Goal: Task Accomplishment & Management: Use online tool/utility

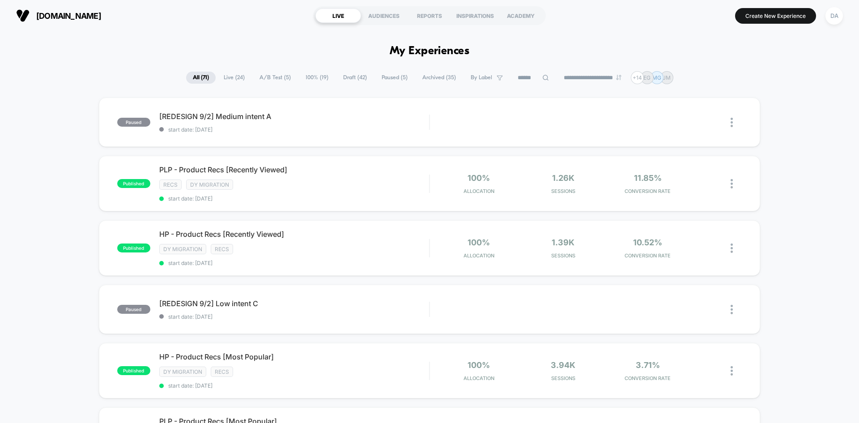
click at [272, 76] on span "A/B Test ( 5 )" at bounding box center [275, 78] width 45 height 12
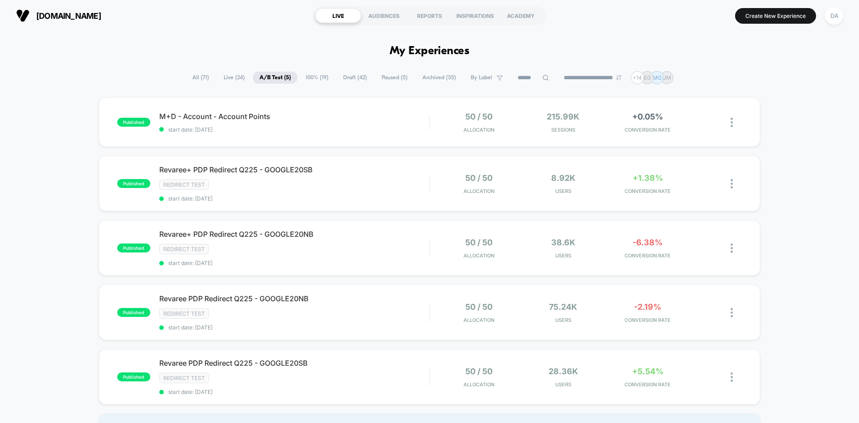
click at [232, 80] on span "Live ( 24 )" at bounding box center [234, 78] width 34 height 12
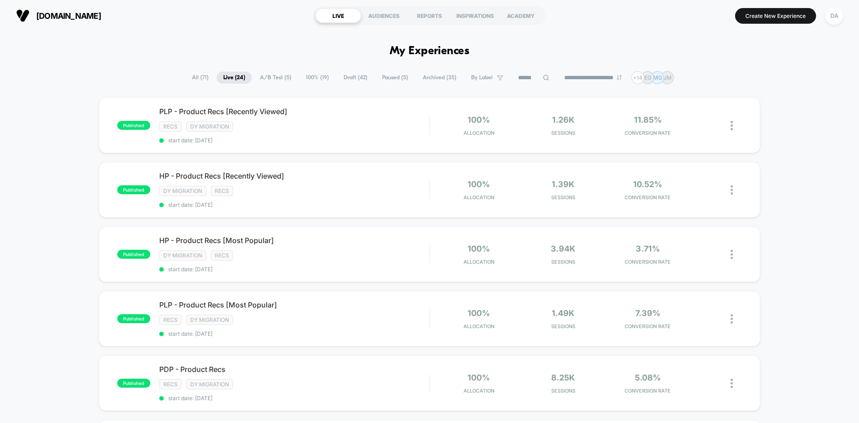
click at [341, 77] on span "Draft ( 42 )" at bounding box center [355, 78] width 37 height 12
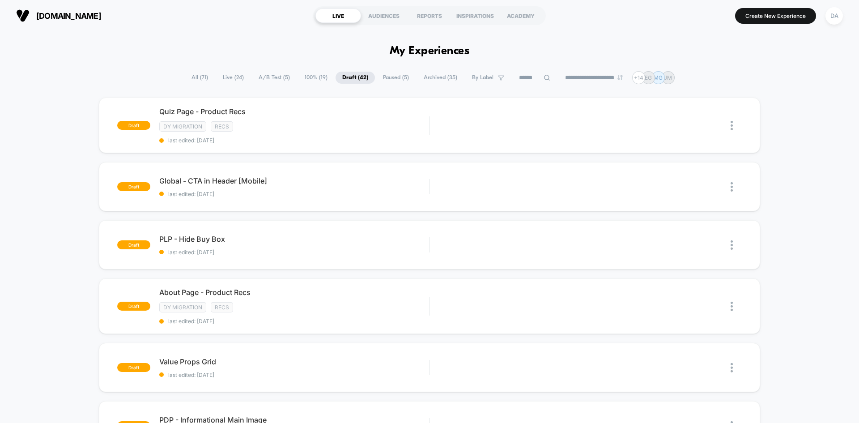
click at [309, 81] on span "100% ( 19 )" at bounding box center [316, 78] width 36 height 12
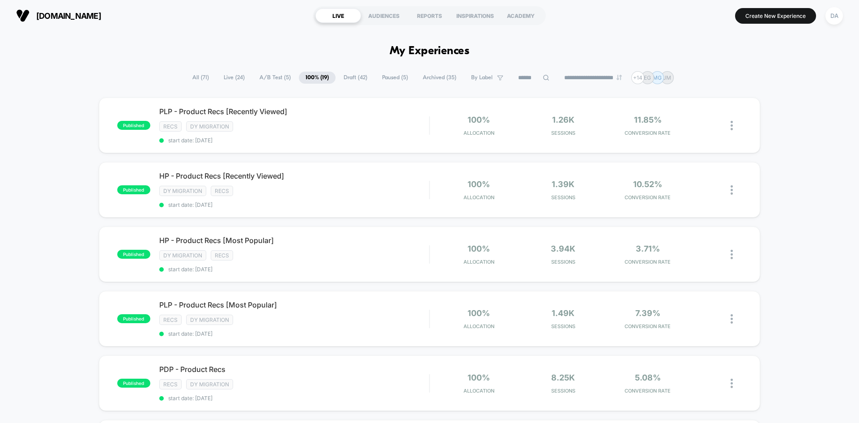
click at [346, 74] on span "Draft ( 42 )" at bounding box center [355, 78] width 37 height 12
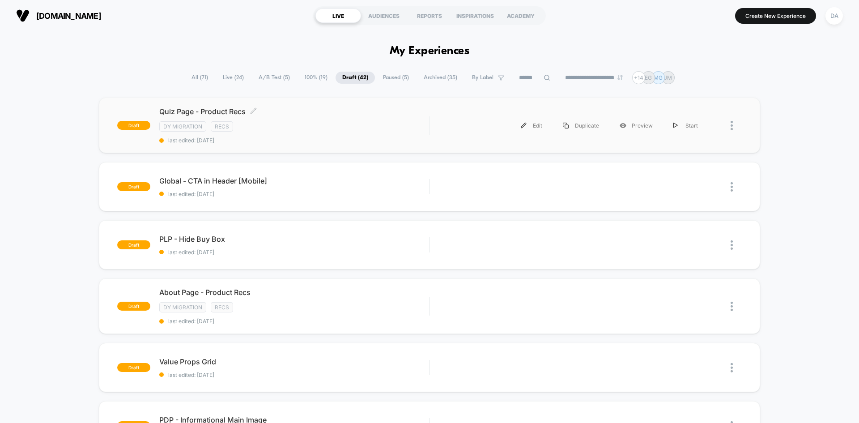
click at [338, 112] on span "Quiz Page - Product Recs Click to edit experience details" at bounding box center [294, 111] width 270 height 9
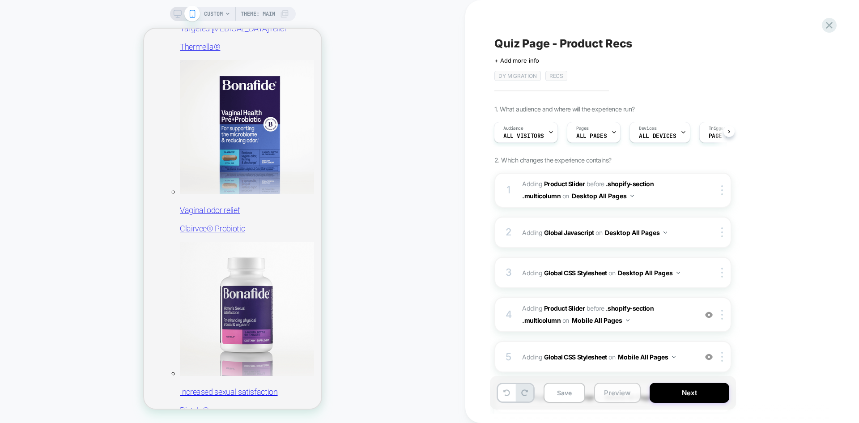
click at [605, 391] on button "Preview" at bounding box center [617, 392] width 47 height 20
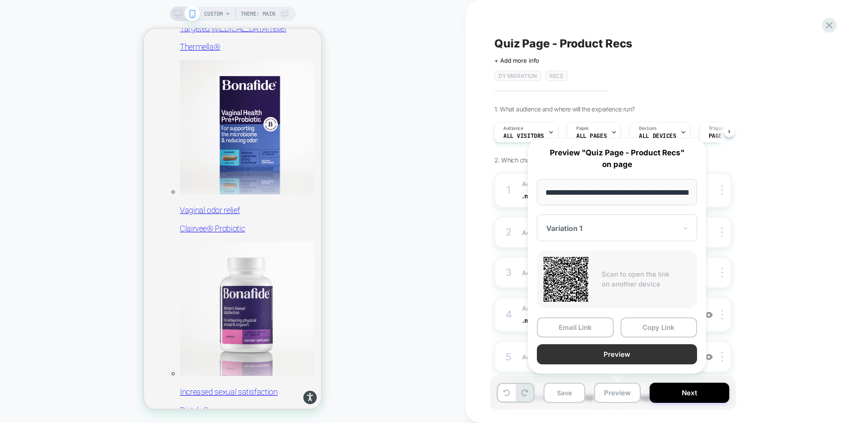
click at [614, 353] on button "Preview" at bounding box center [617, 354] width 160 height 20
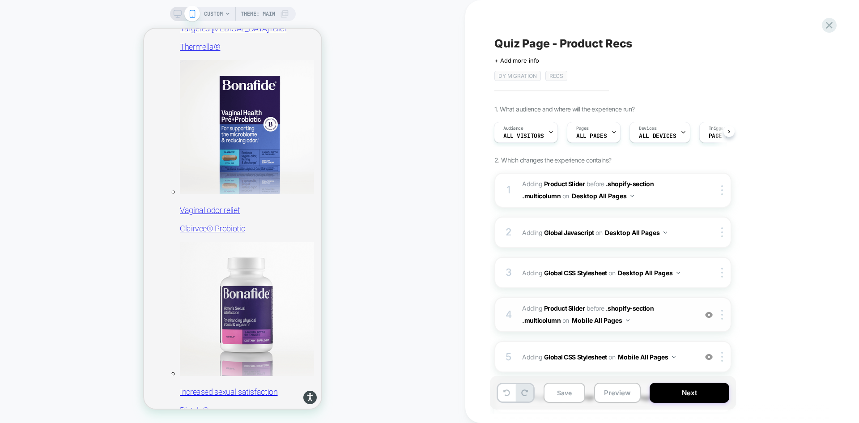
click at [688, 323] on span "#_loomi_addon_1755094638342_dup1757434986_dup1758117752_dup1758117990 Adding Pr…" at bounding box center [607, 314] width 170 height 24
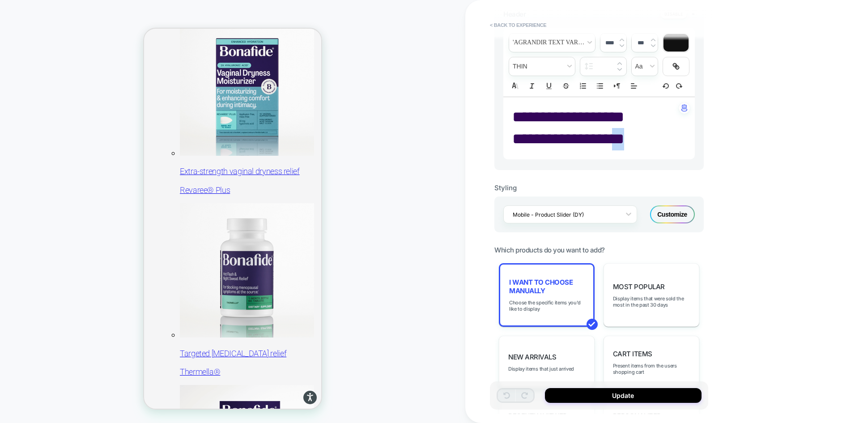
scroll to position [120, 0]
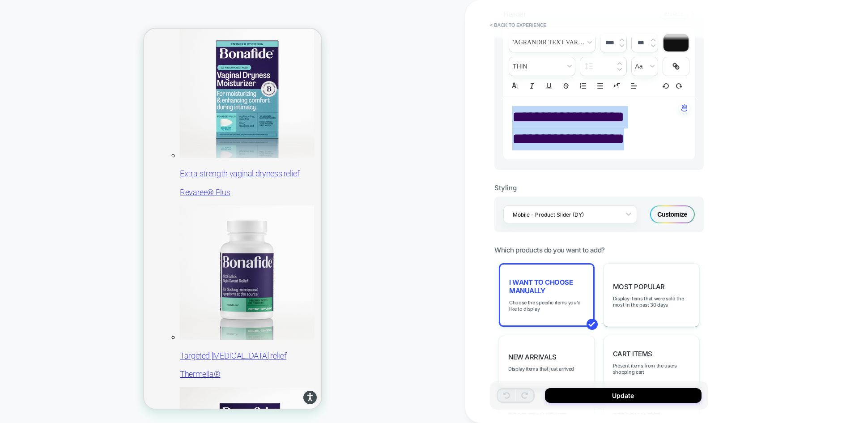
drag, startPoint x: 631, startPoint y: 144, endPoint x: 513, endPoint y: 116, distance: 120.9
click at [513, 116] on div "**********" at bounding box center [598, 128] width 191 height 62
type input "****"
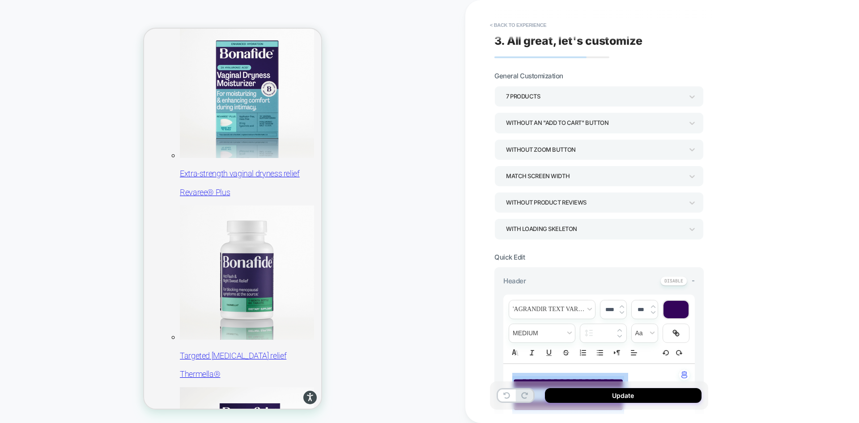
scroll to position [0, 0]
click at [500, 25] on button "< Back to experience" at bounding box center [517, 25] width 65 height 14
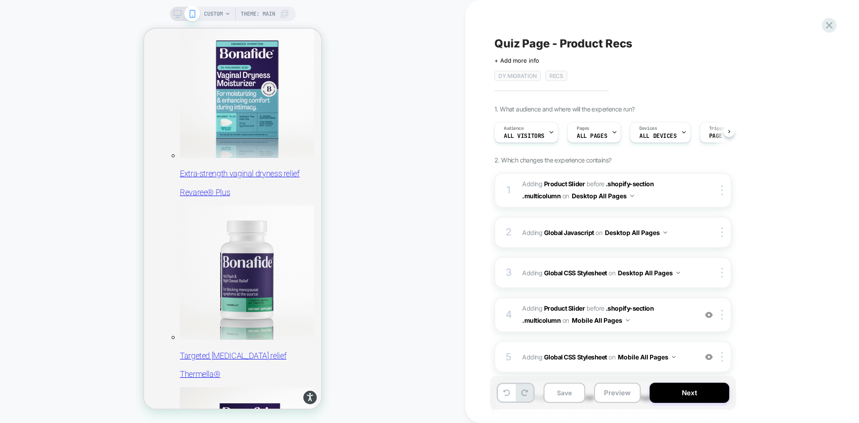
scroll to position [0, 0]
click at [179, 12] on icon at bounding box center [178, 14] width 8 height 8
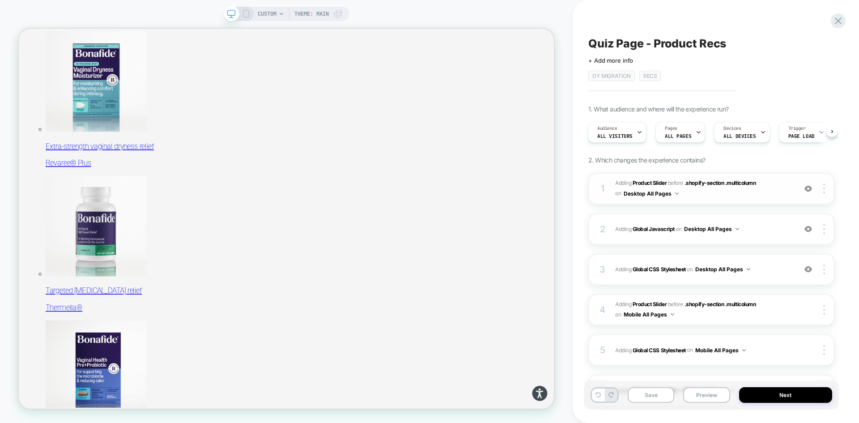
click at [772, 180] on span "#_loomi_addon_1755016232473_dup1757434986_dup1758117752_dup1758117990 Adding Pr…" at bounding box center [703, 188] width 177 height 21
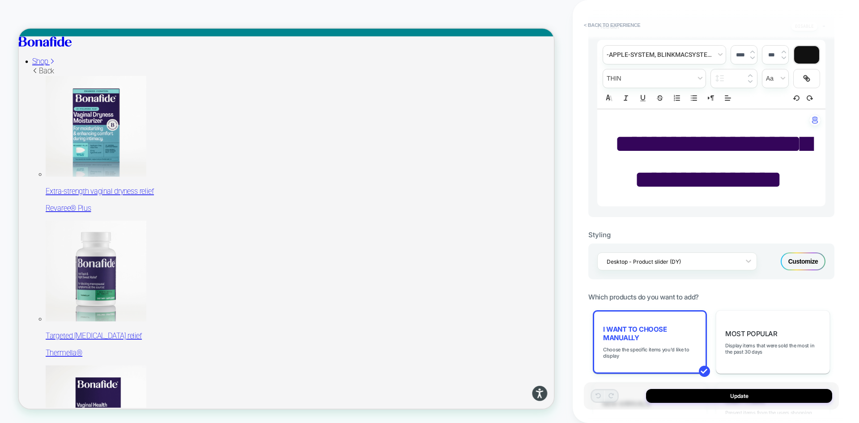
scroll to position [268, 0]
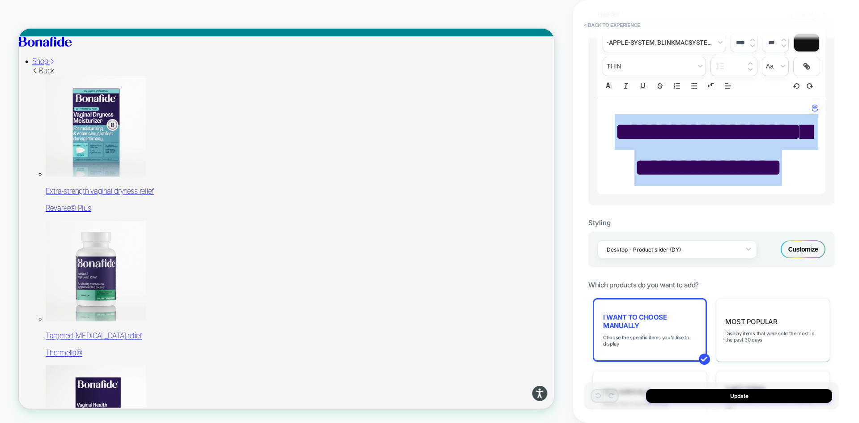
drag, startPoint x: 722, startPoint y: 183, endPoint x: 666, endPoint y: 135, distance: 73.9
click at [666, 135] on p "**********" at bounding box center [708, 149] width 204 height 71
type input "****"
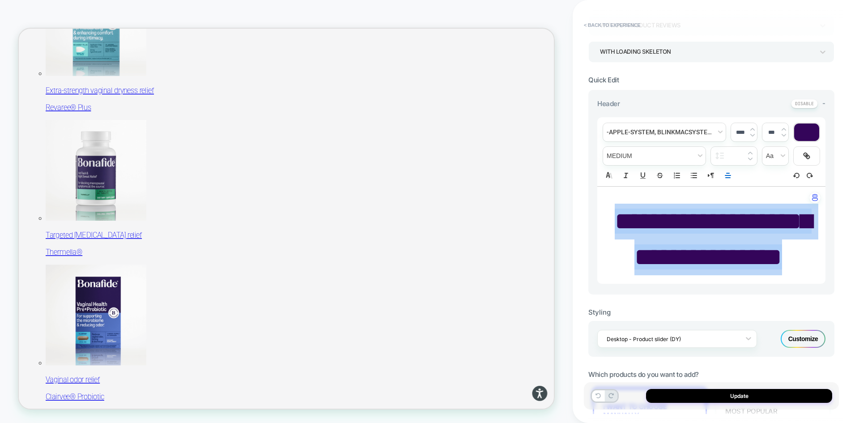
scroll to position [0, 0]
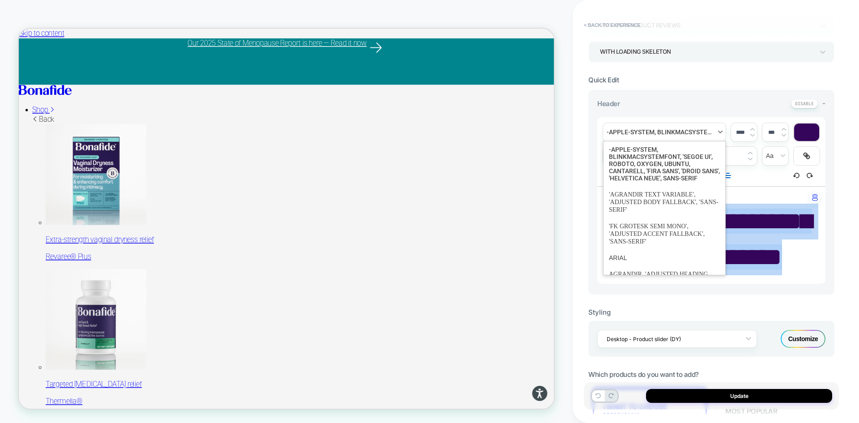
click at [675, 127] on span "font" at bounding box center [664, 132] width 123 height 18
click at [655, 207] on span "font" at bounding box center [664, 202] width 111 height 32
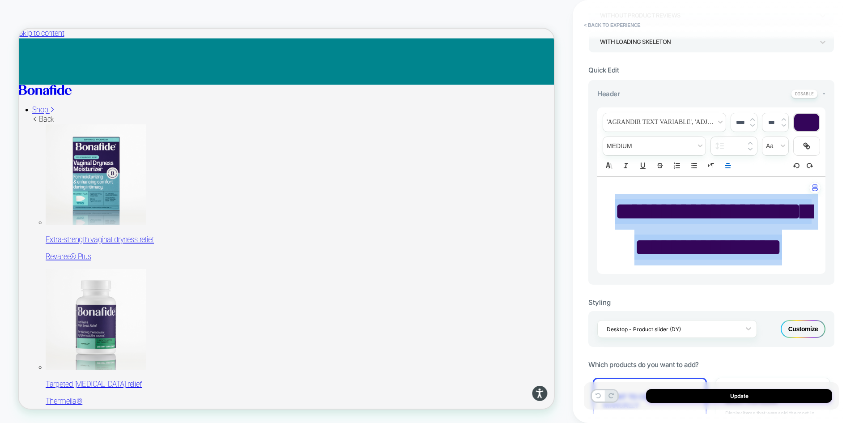
scroll to position [89, 0]
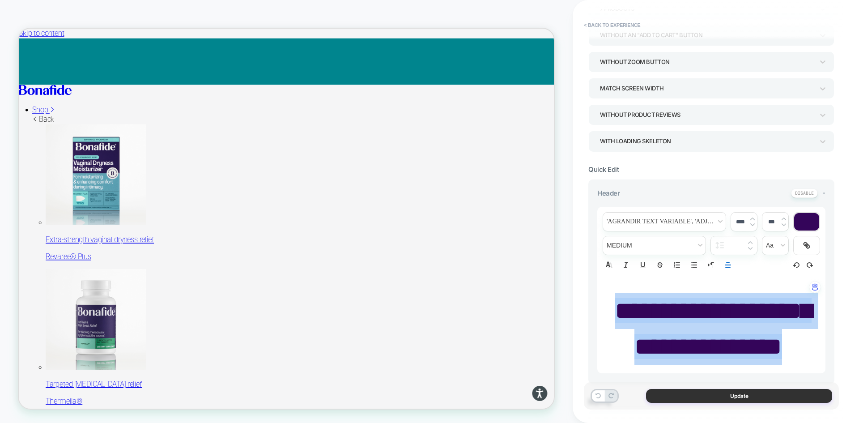
click at [738, 396] on button "Update" at bounding box center [739, 396] width 186 height 14
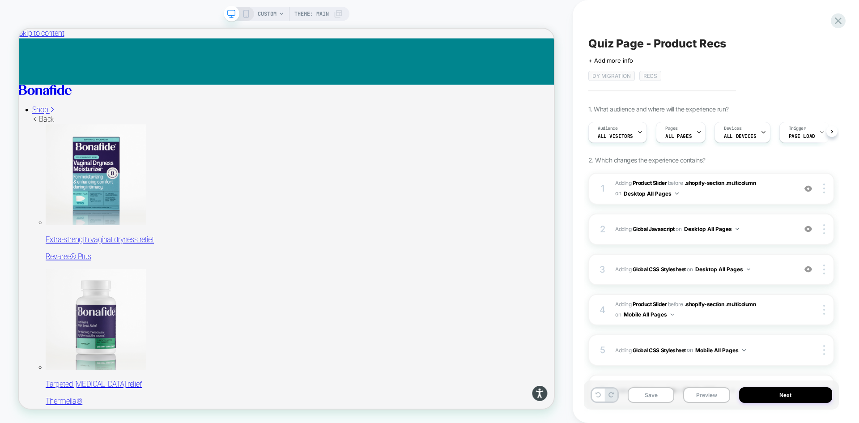
scroll to position [0, 0]
click at [654, 393] on button "Save" at bounding box center [651, 395] width 47 height 16
click at [696, 129] on div at bounding box center [699, 132] width 6 height 20
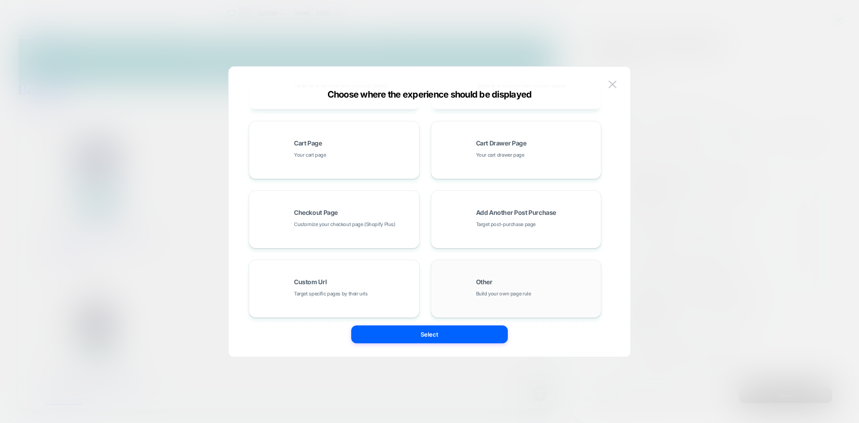
scroll to position [135, 0]
click at [506, 289] on span "Build your own page rule" at bounding box center [503, 288] width 55 height 8
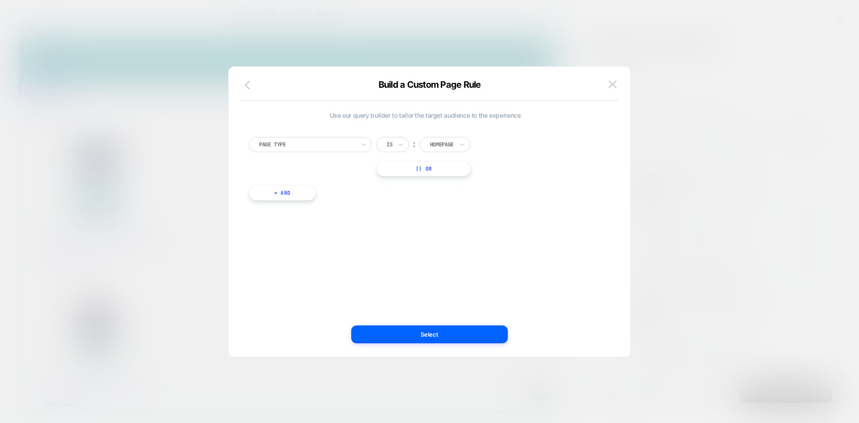
click at [246, 91] on button "button" at bounding box center [250, 85] width 16 height 13
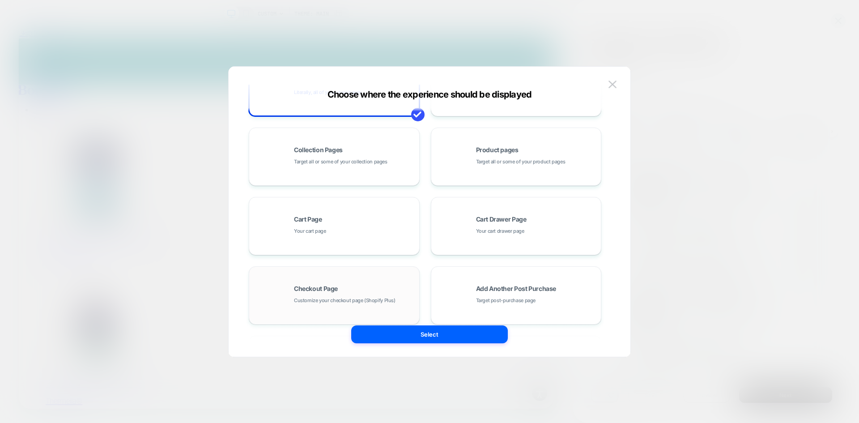
scroll to position [135, 0]
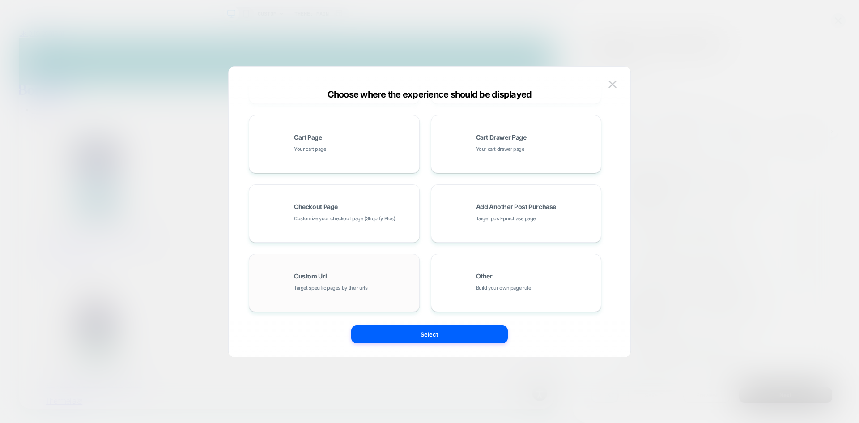
click at [340, 285] on span "Target specific pages by their urls" at bounding box center [331, 288] width 74 height 8
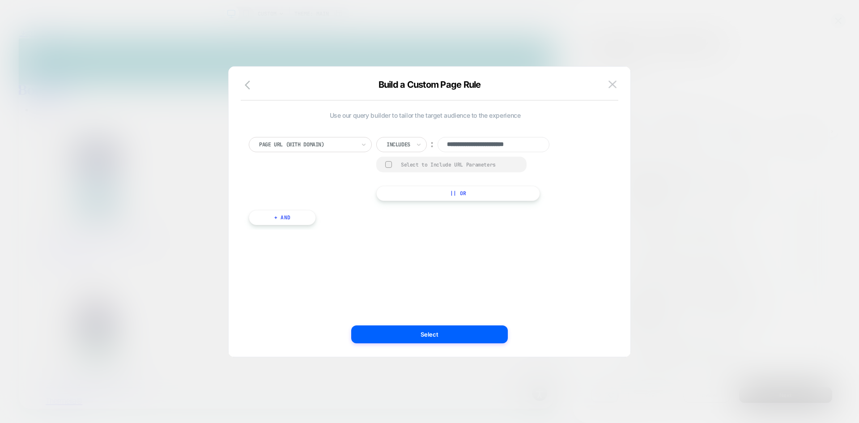
click at [338, 142] on div at bounding box center [307, 144] width 96 height 8
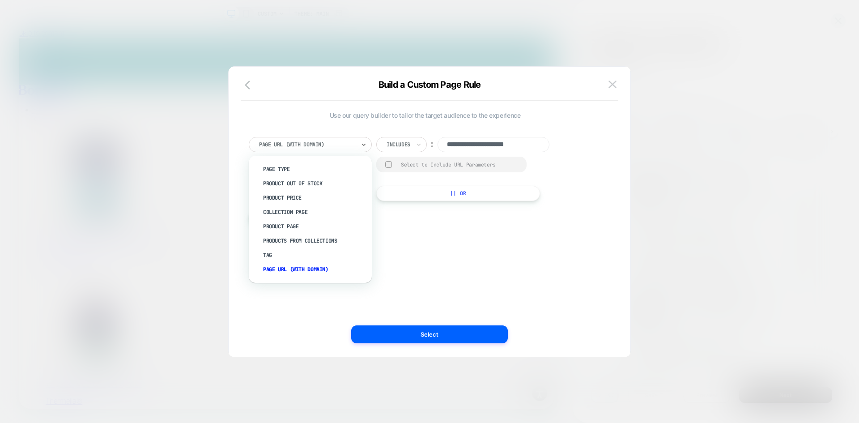
scroll to position [0, 1]
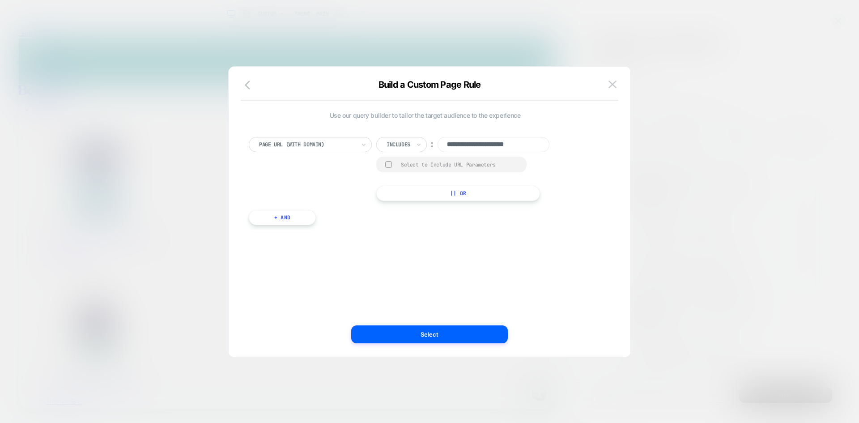
drag, startPoint x: 486, startPoint y: 144, endPoint x: 535, endPoint y: 146, distance: 49.2
click at [596, 142] on div "**********" at bounding box center [425, 169] width 353 height 64
click at [544, 143] on input "**********" at bounding box center [494, 144] width 112 height 15
click at [541, 145] on input "**********" at bounding box center [494, 144] width 112 height 15
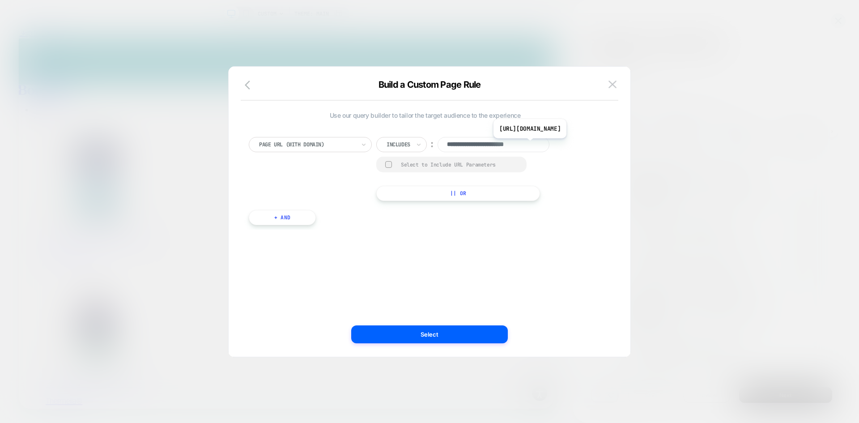
click at [540, 144] on input "**********" at bounding box center [494, 144] width 112 height 15
paste input
type input "**********"
click at [349, 175] on div "**********" at bounding box center [425, 169] width 353 height 64
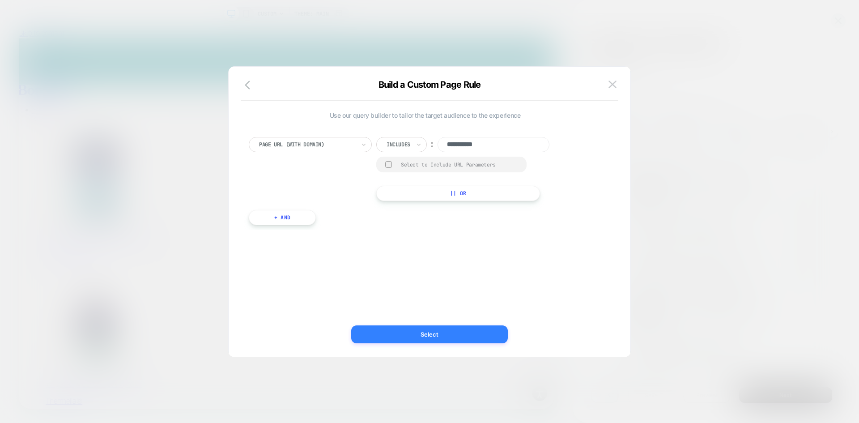
click at [463, 335] on button "Select" at bounding box center [429, 334] width 157 height 18
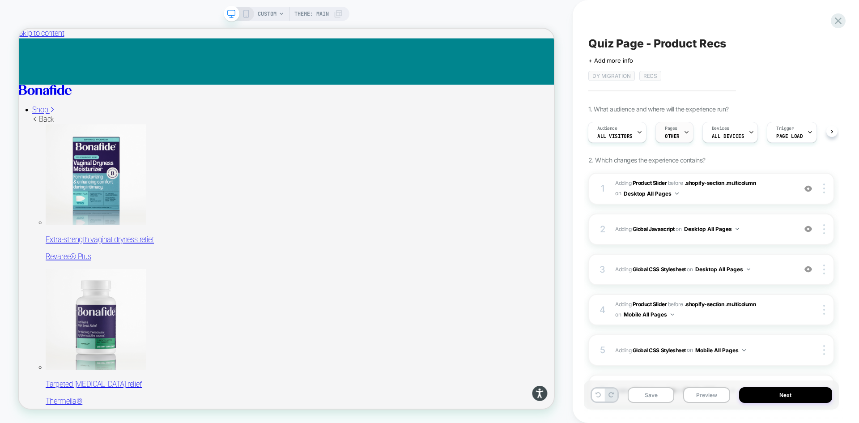
click at [680, 134] on div "Pages OTHER" at bounding box center [672, 132] width 33 height 20
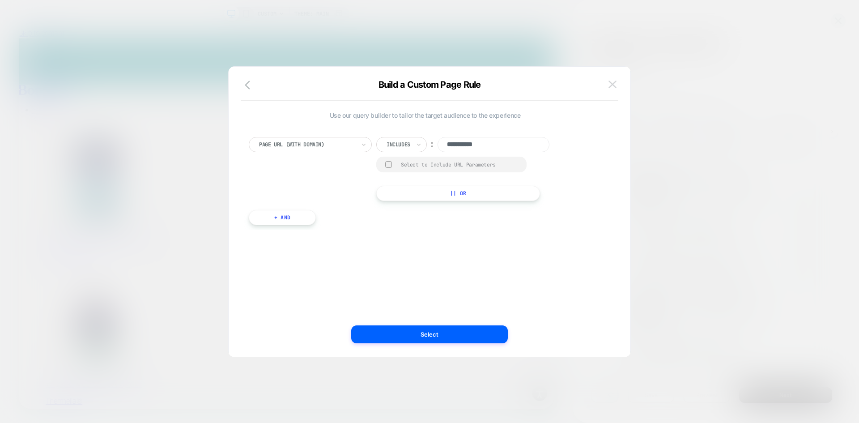
click at [608, 84] on button at bounding box center [612, 84] width 13 height 13
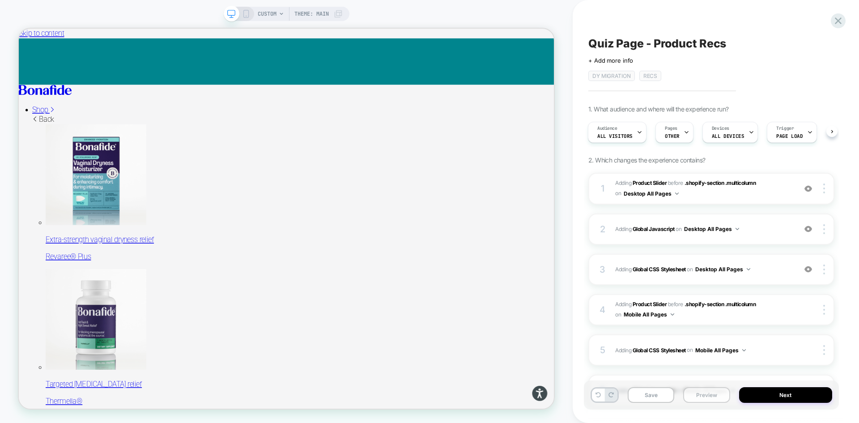
click at [708, 395] on button "Preview" at bounding box center [706, 395] width 47 height 16
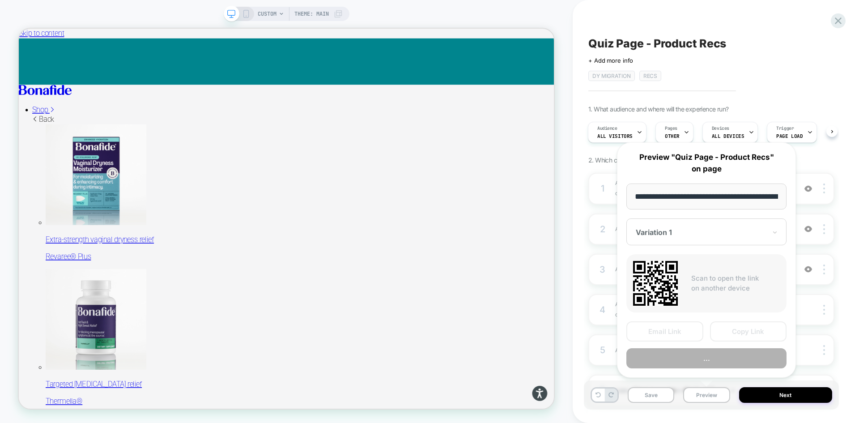
scroll to position [0, 83]
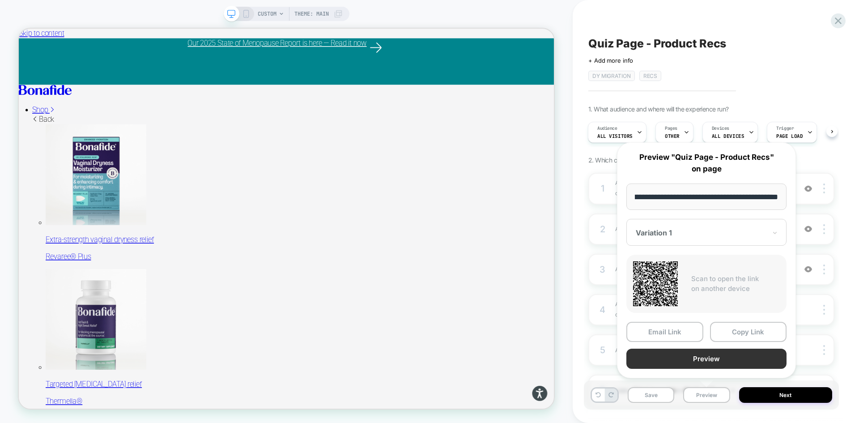
click at [697, 357] on button "Preview" at bounding box center [706, 358] width 160 height 20
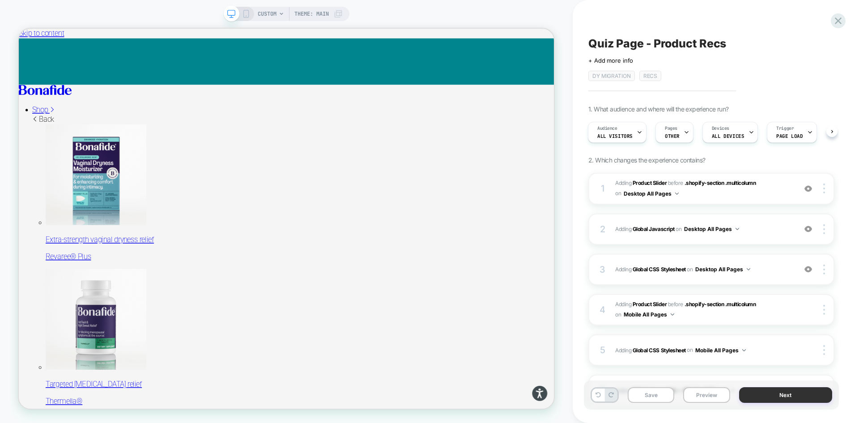
click at [801, 397] on button "Next" at bounding box center [785, 395] width 93 height 16
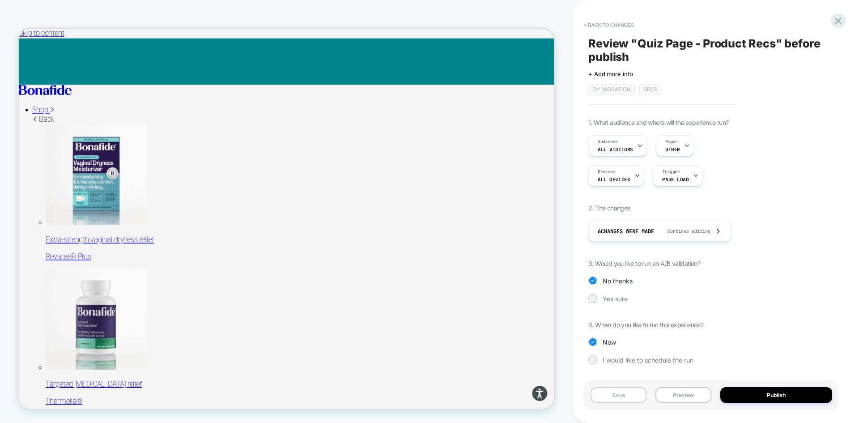
click at [633, 396] on button "Save" at bounding box center [619, 395] width 56 height 16
click at [782, 399] on button "Publish" at bounding box center [776, 395] width 112 height 16
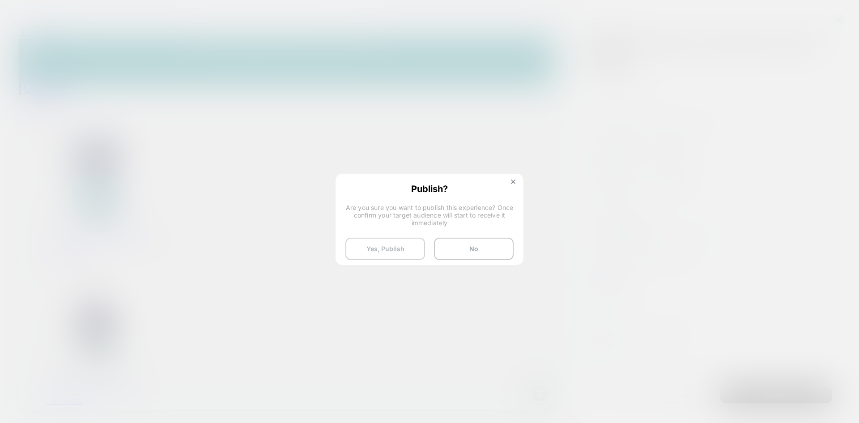
click at [400, 249] on button "Yes, Publish" at bounding box center [385, 249] width 80 height 22
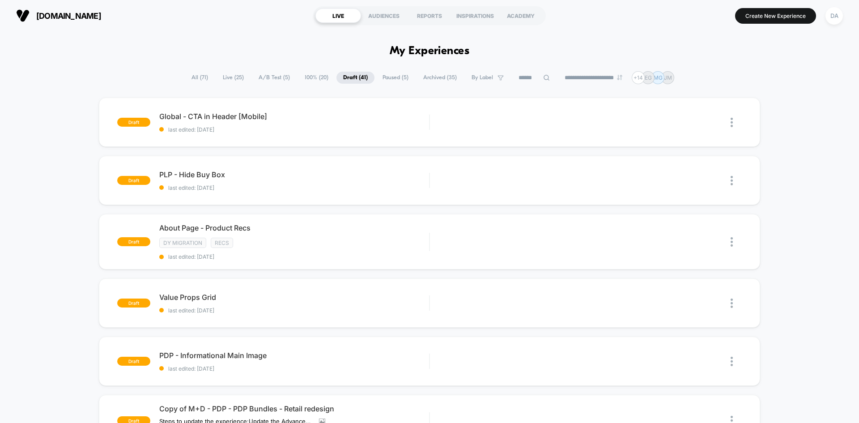
click at [544, 77] on icon at bounding box center [547, 78] width 6 height 6
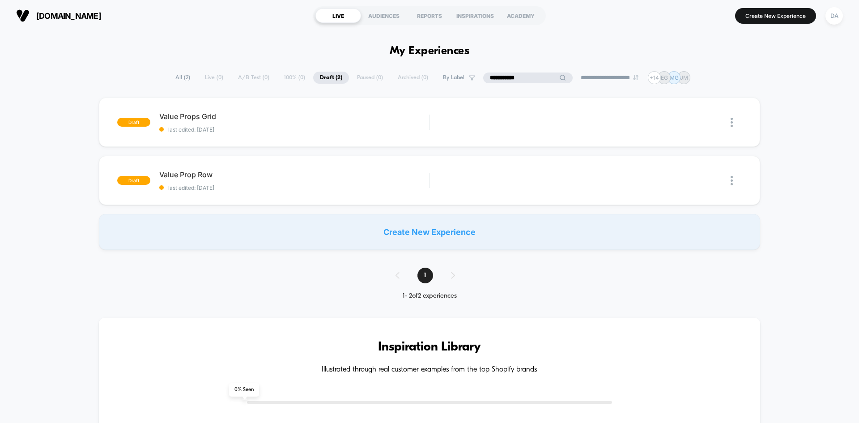
type input "**********"
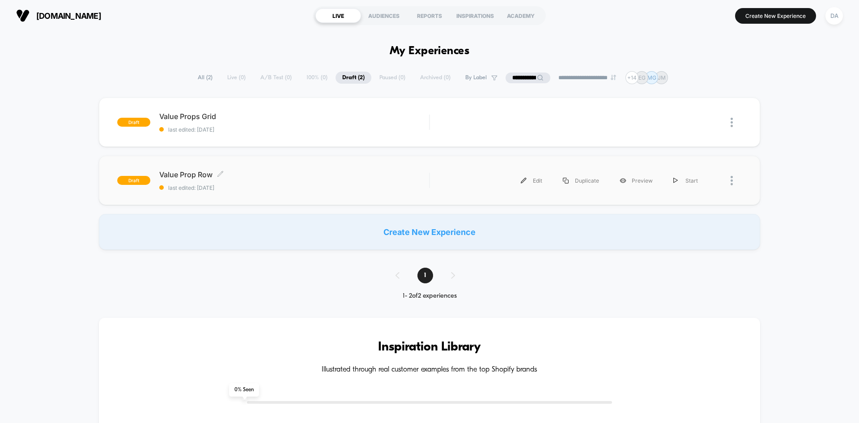
click at [296, 173] on span "Value Prop Row Click to edit experience details" at bounding box center [294, 174] width 270 height 9
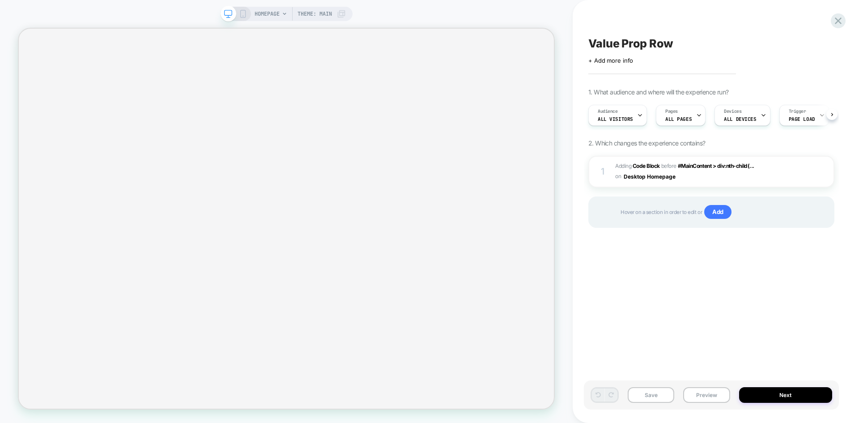
scroll to position [0, 0]
click at [703, 395] on button "Preview" at bounding box center [706, 395] width 47 height 16
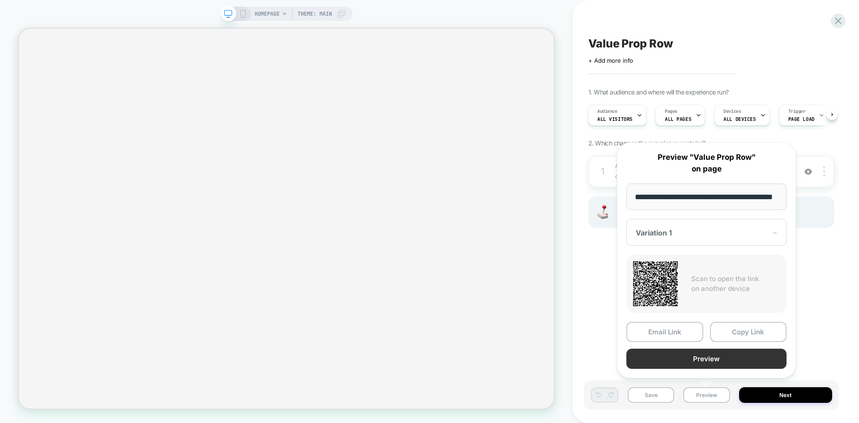
scroll to position [0, 0]
click at [699, 355] on button "Preview" at bounding box center [706, 358] width 160 height 20
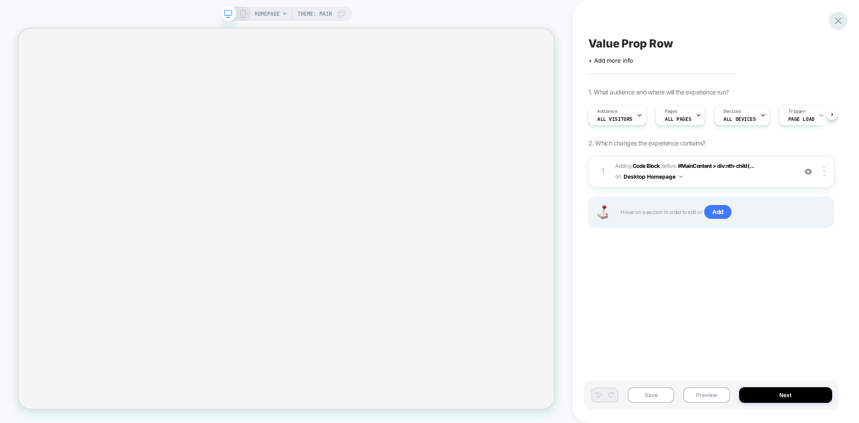
click at [833, 19] on icon at bounding box center [838, 21] width 12 height 12
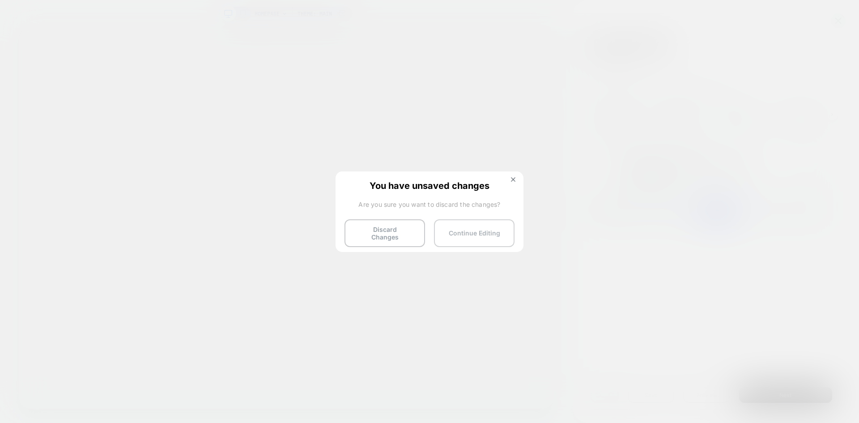
click at [480, 233] on button "Continue Editing" at bounding box center [474, 233] width 81 height 28
